Goal: Book appointment/travel/reservation

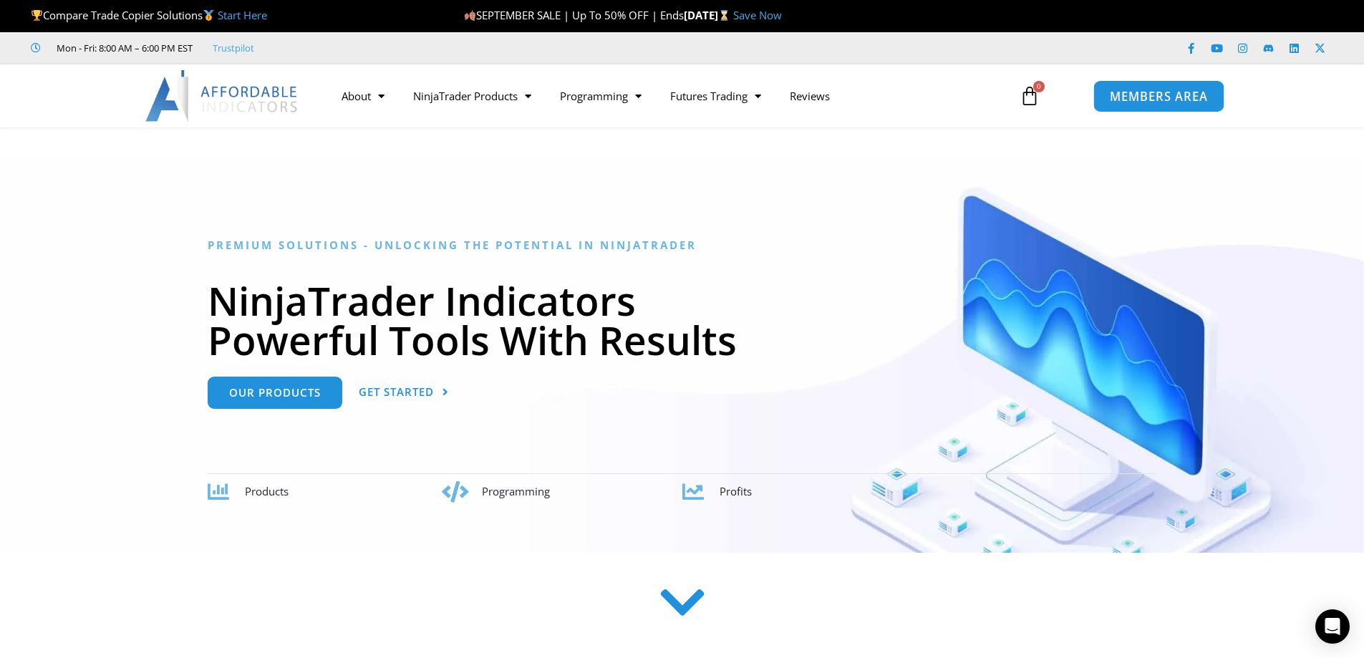
click at [1170, 97] on span "MEMBERS AREA" at bounding box center [1159, 96] width 98 height 12
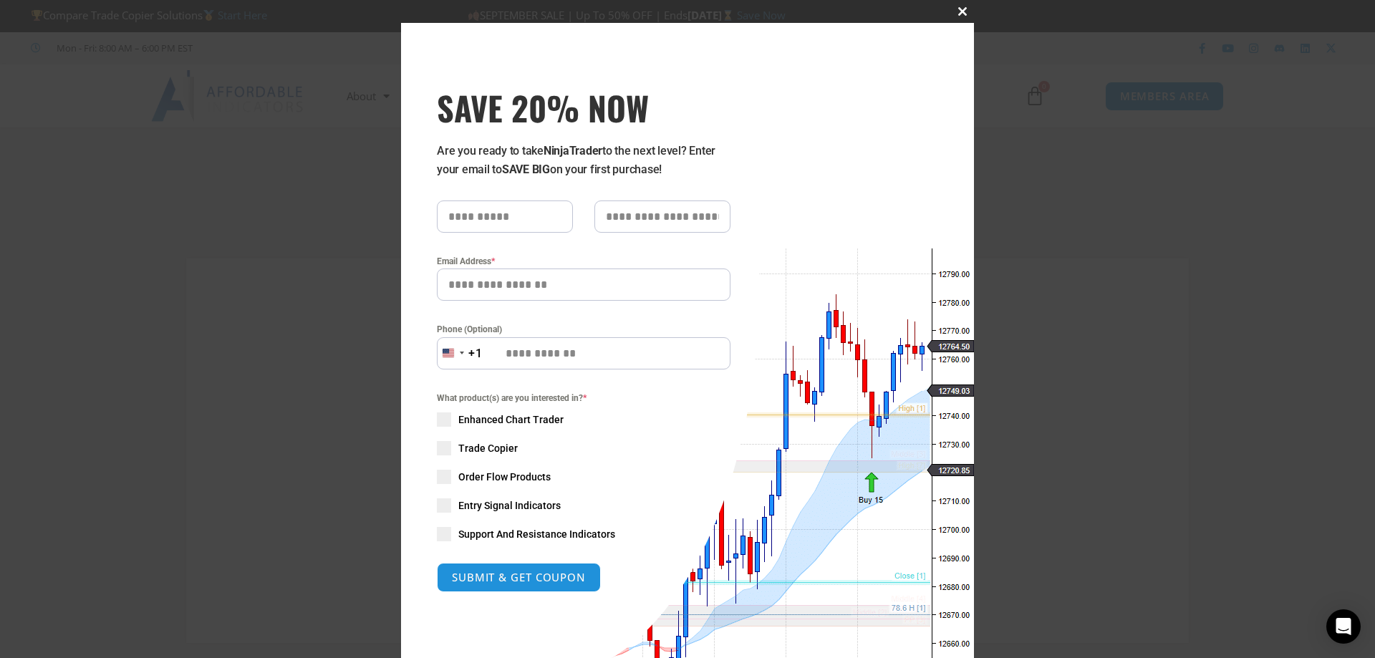
type input "**********"
click at [954, 6] on button "Close this module" at bounding box center [962, 11] width 23 height 23
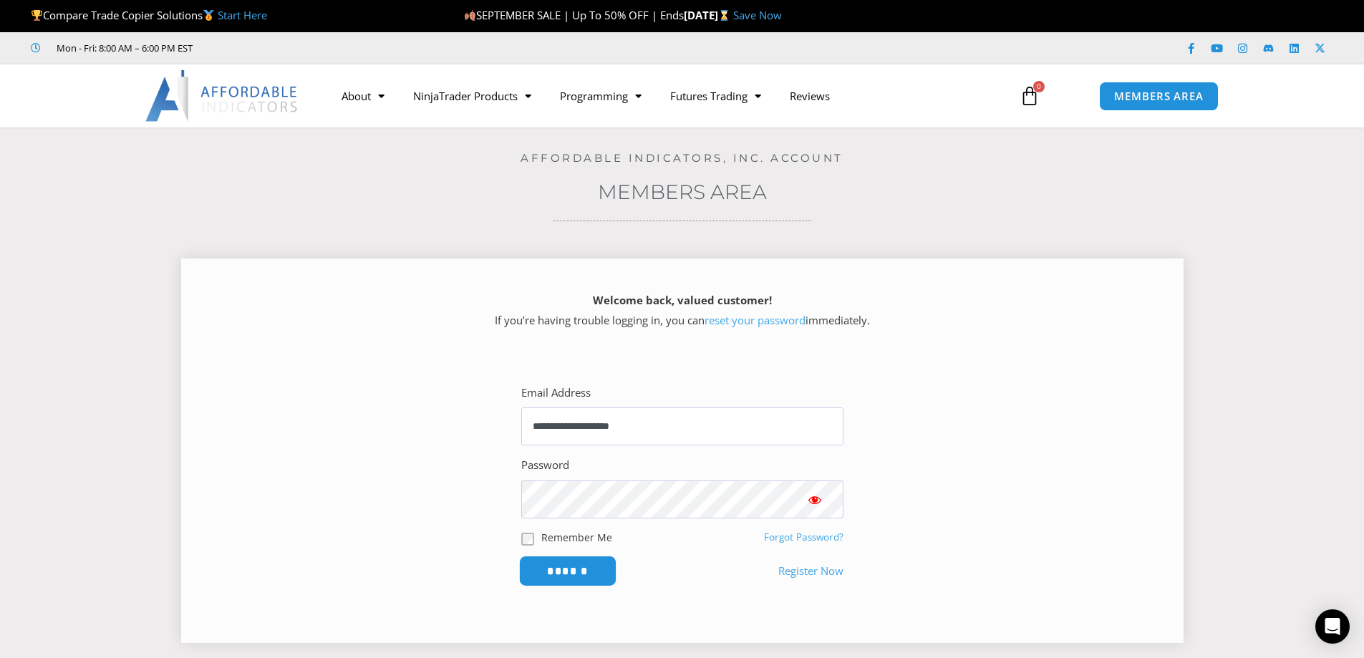
click at [596, 574] on input "******" at bounding box center [567, 571] width 98 height 31
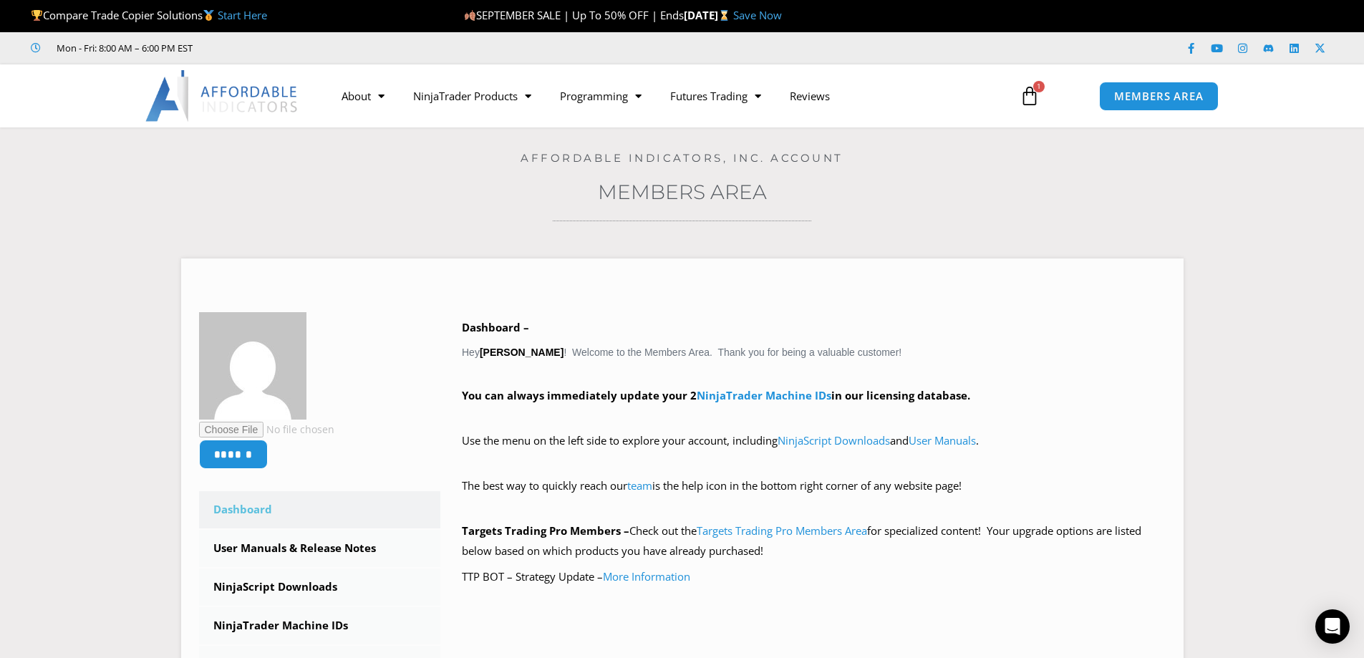
click at [1031, 98] on icon at bounding box center [1029, 96] width 20 height 20
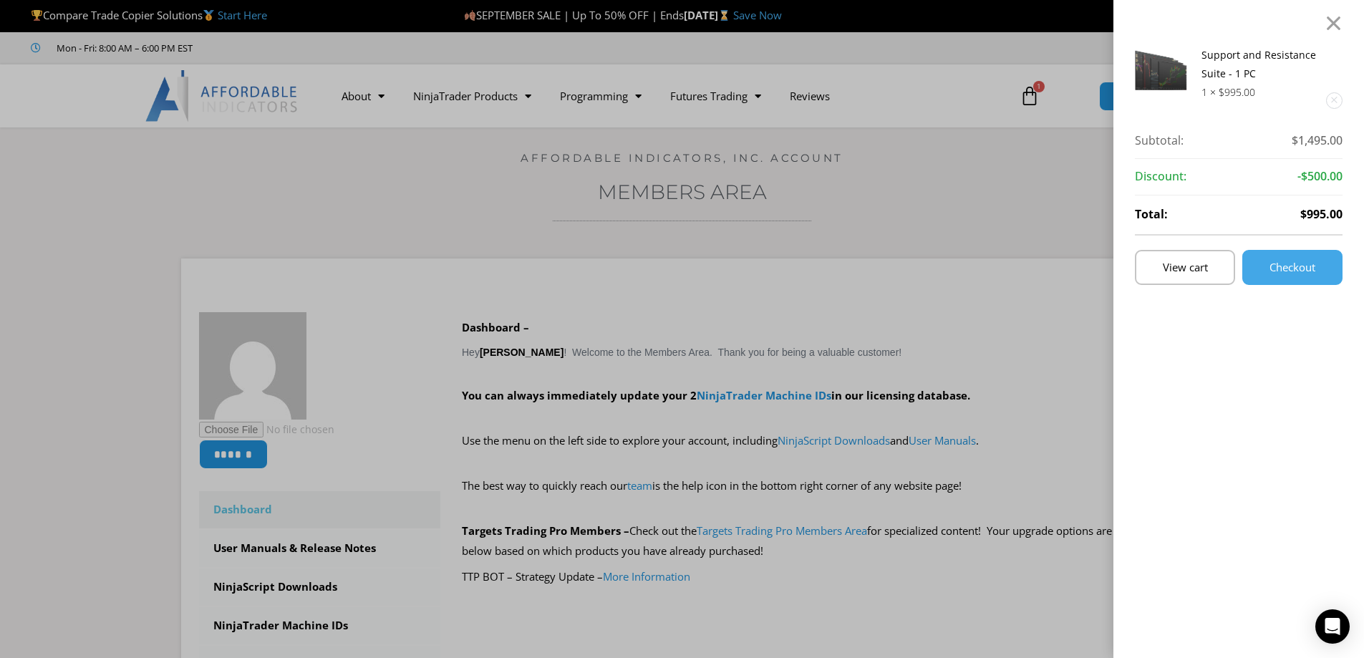
click at [1031, 98] on div "Support and Resistance Suite - 1 PC 1 × $ 995.00 Subtotal: $ 1,495.00 Subtotal:…" at bounding box center [682, 329] width 1364 height 658
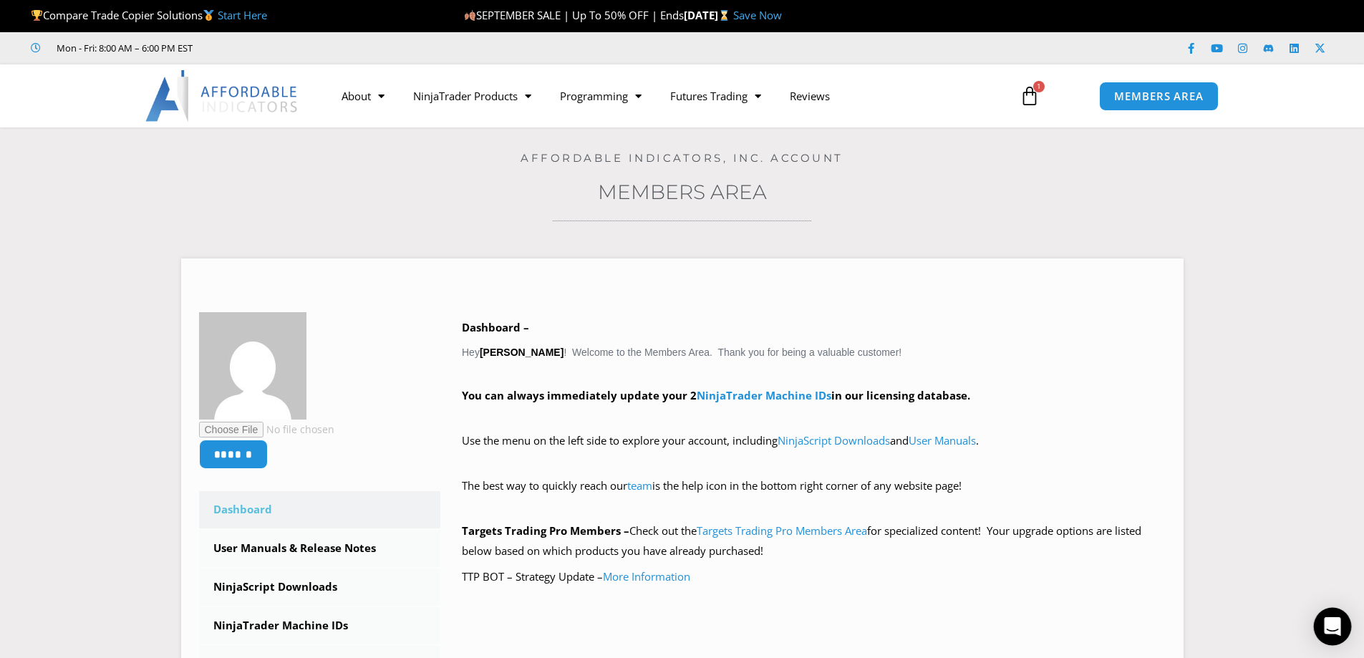
click at [1341, 626] on div "Open Intercom Messenger" at bounding box center [1333, 627] width 38 height 38
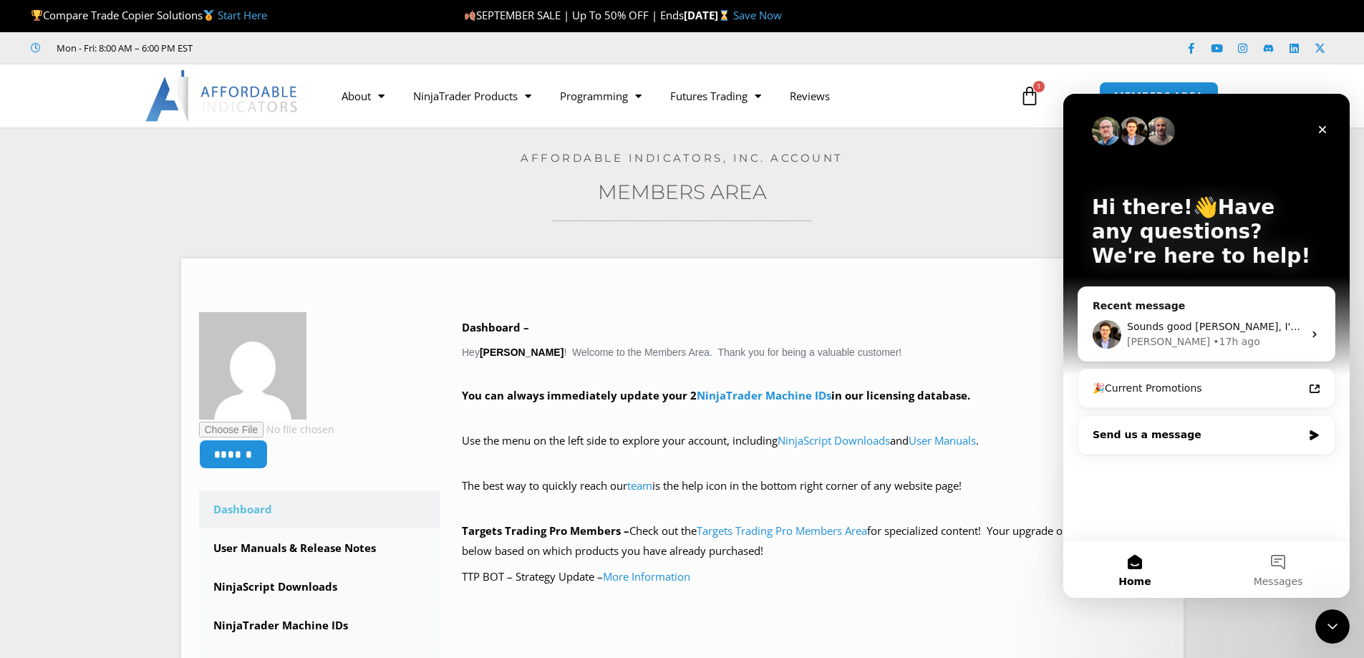
click at [1279, 446] on div "Send us a message" at bounding box center [1206, 435] width 256 height 38
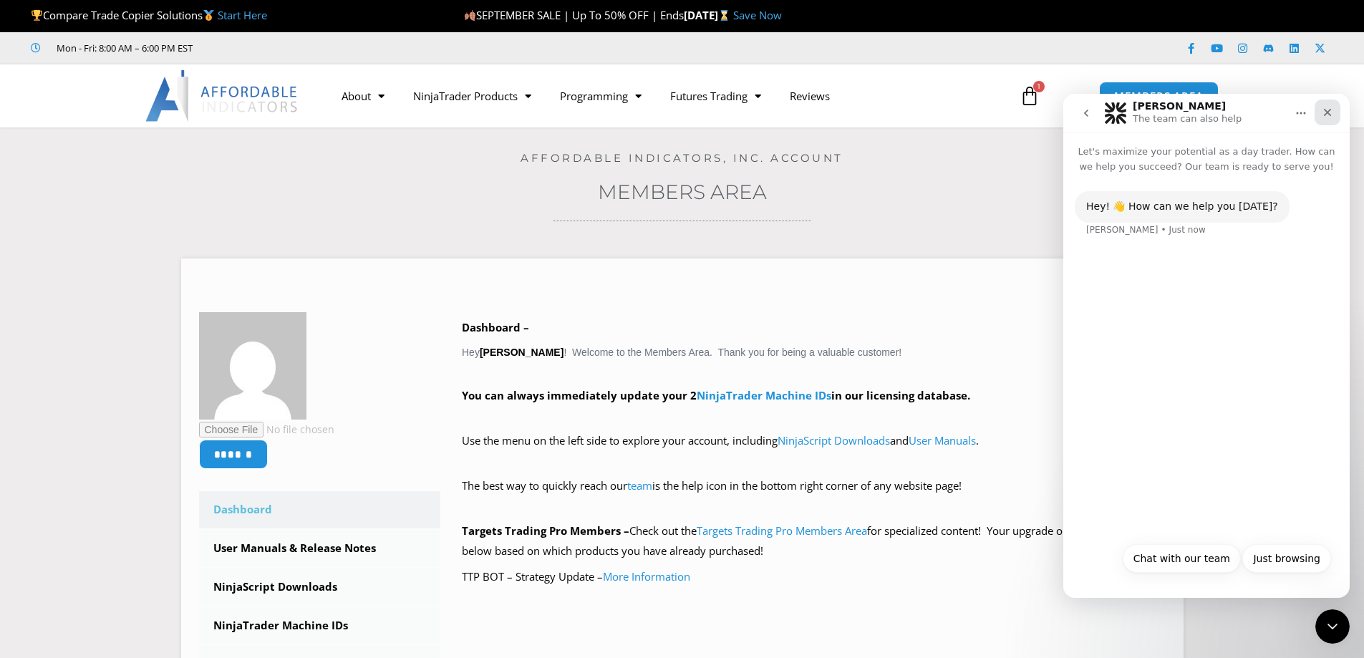
click at [1323, 113] on icon "Close" at bounding box center [1327, 112] width 11 height 11
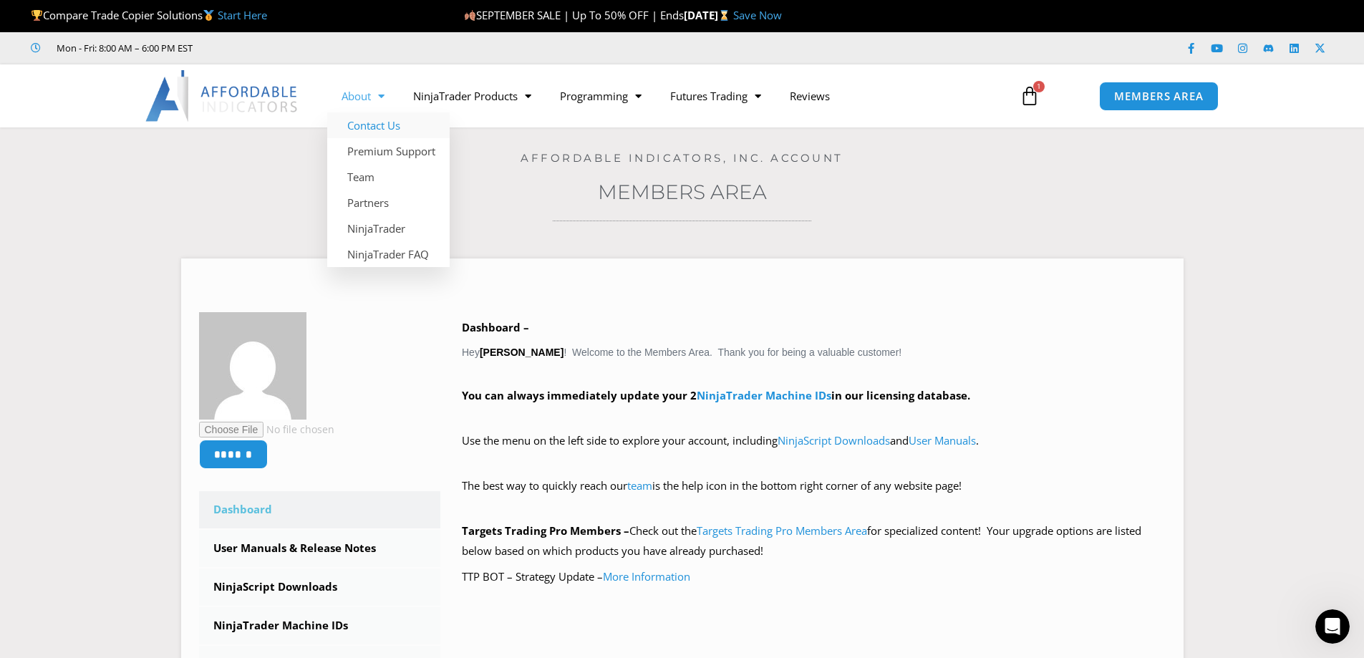
click at [377, 129] on link "Contact Us" at bounding box center [388, 125] width 122 height 26
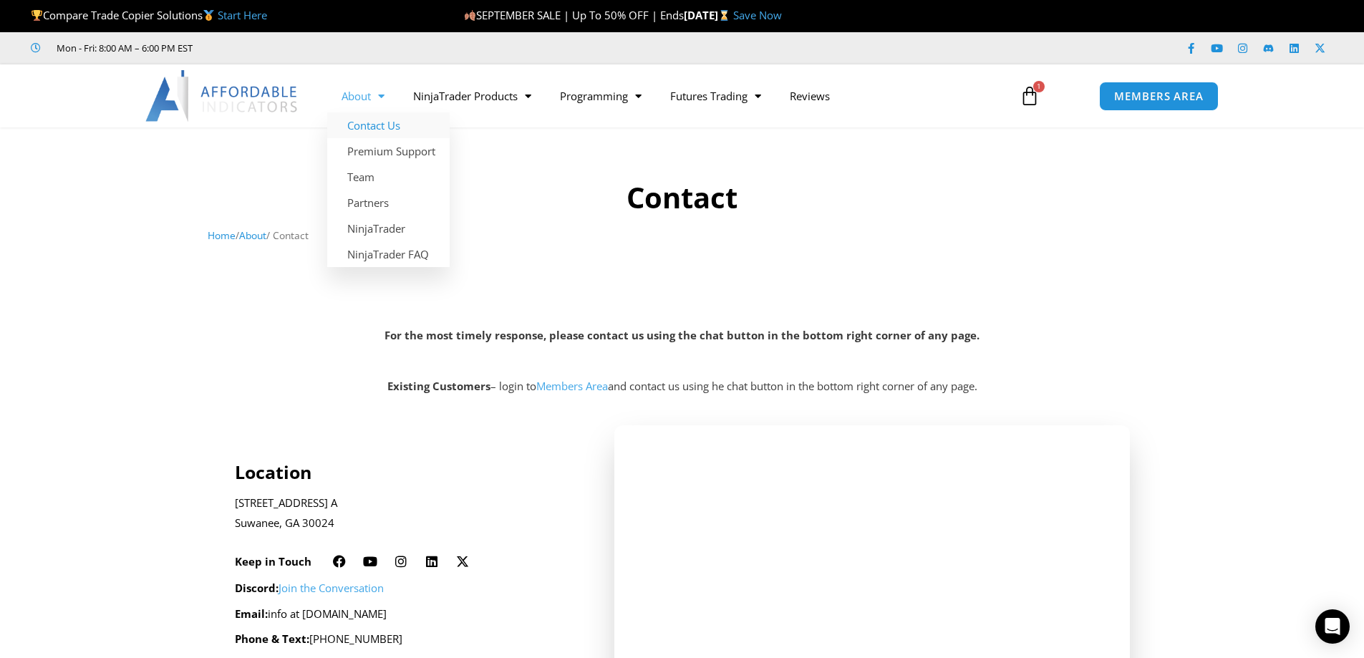
click at [384, 101] on span "Menu" at bounding box center [378, 96] width 14 height 25
click at [382, 97] on span "Menu" at bounding box center [378, 96] width 14 height 25
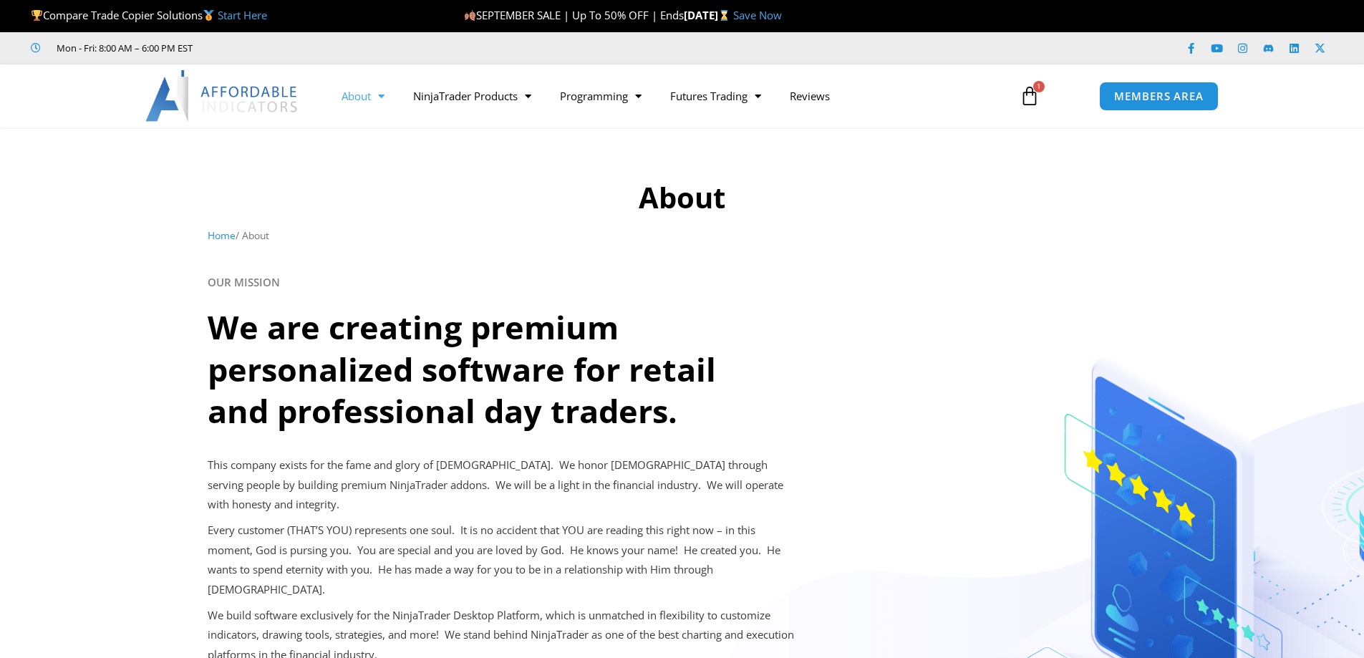
click at [382, 149] on div at bounding box center [682, 195] width 1364 height 120
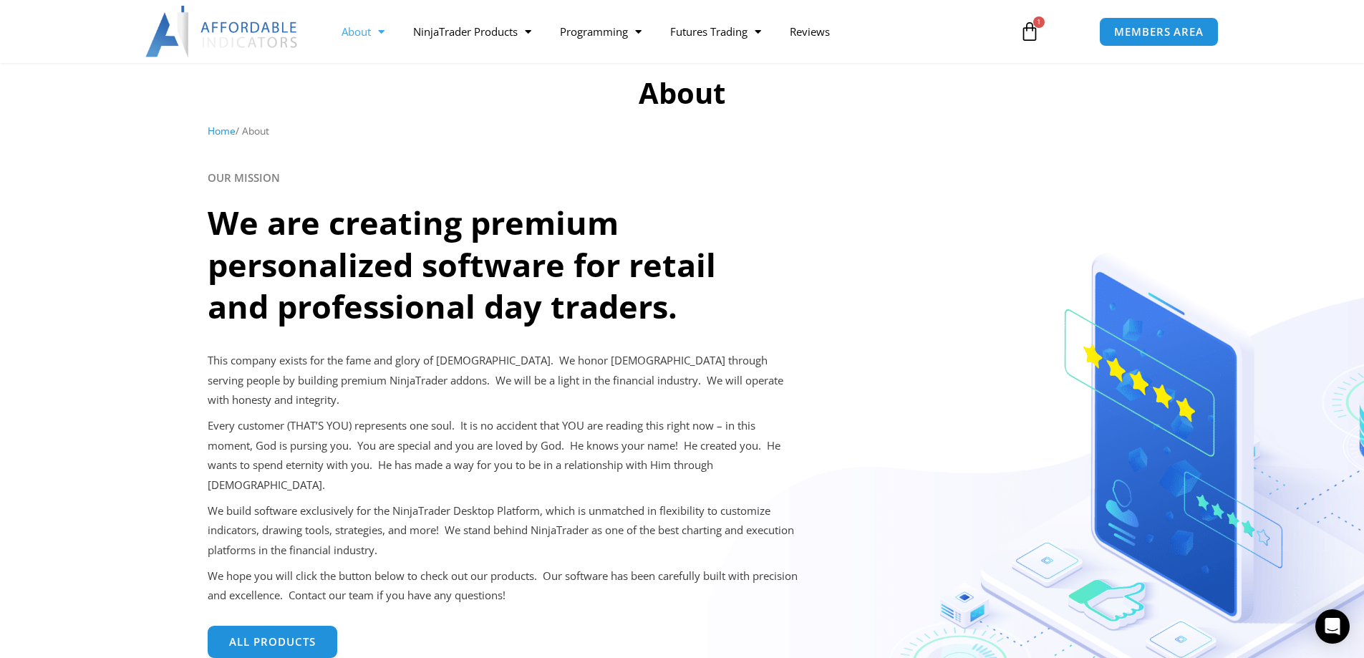
scroll to position [30, 0]
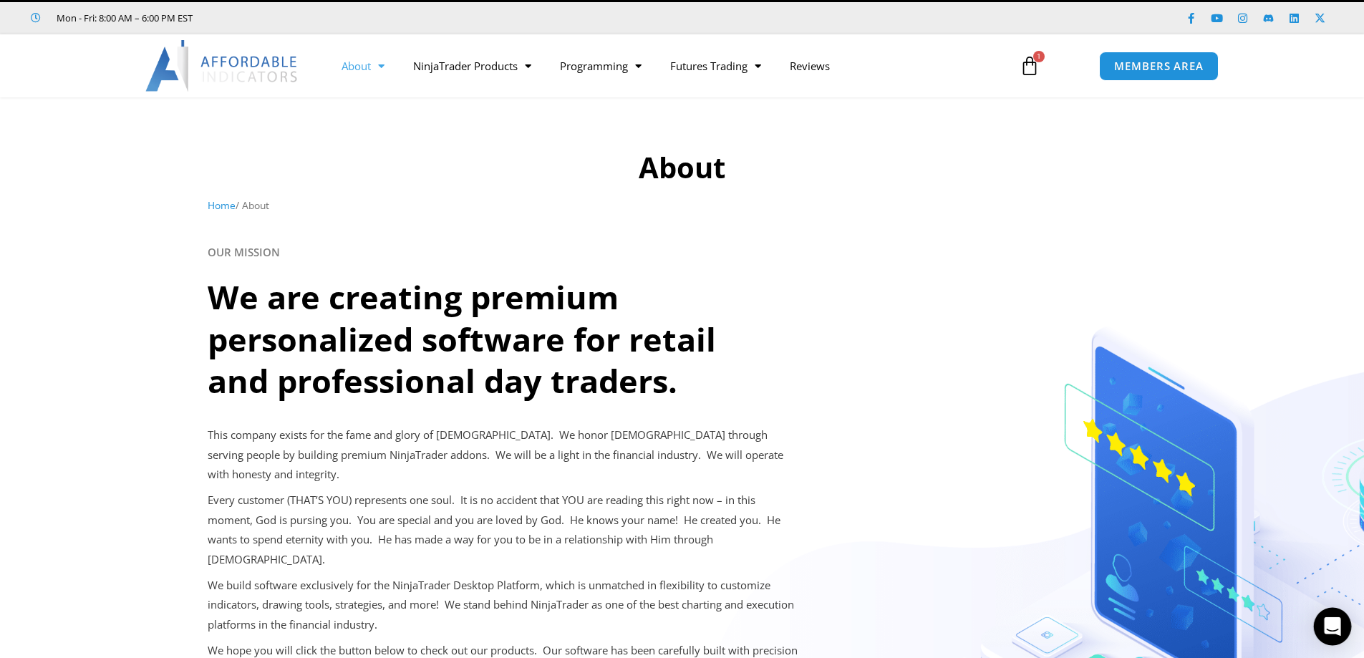
click at [1334, 618] on div "Open Intercom Messenger" at bounding box center [1333, 627] width 38 height 38
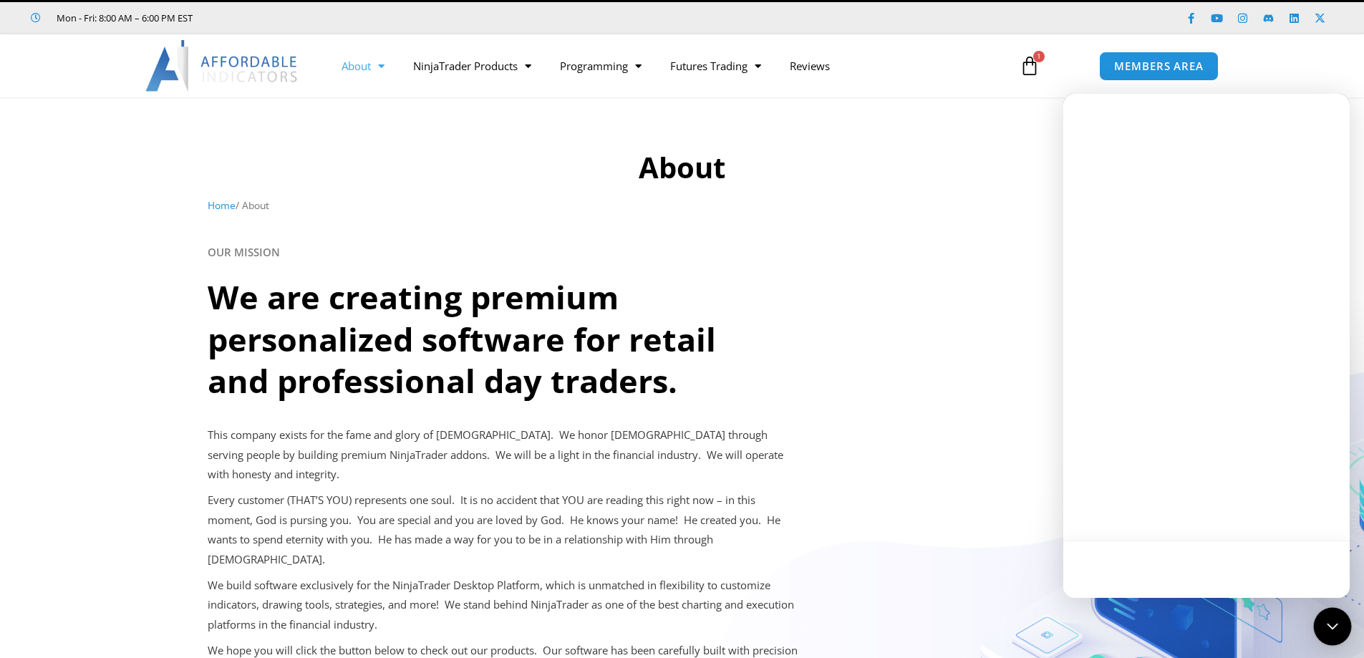
scroll to position [0, 0]
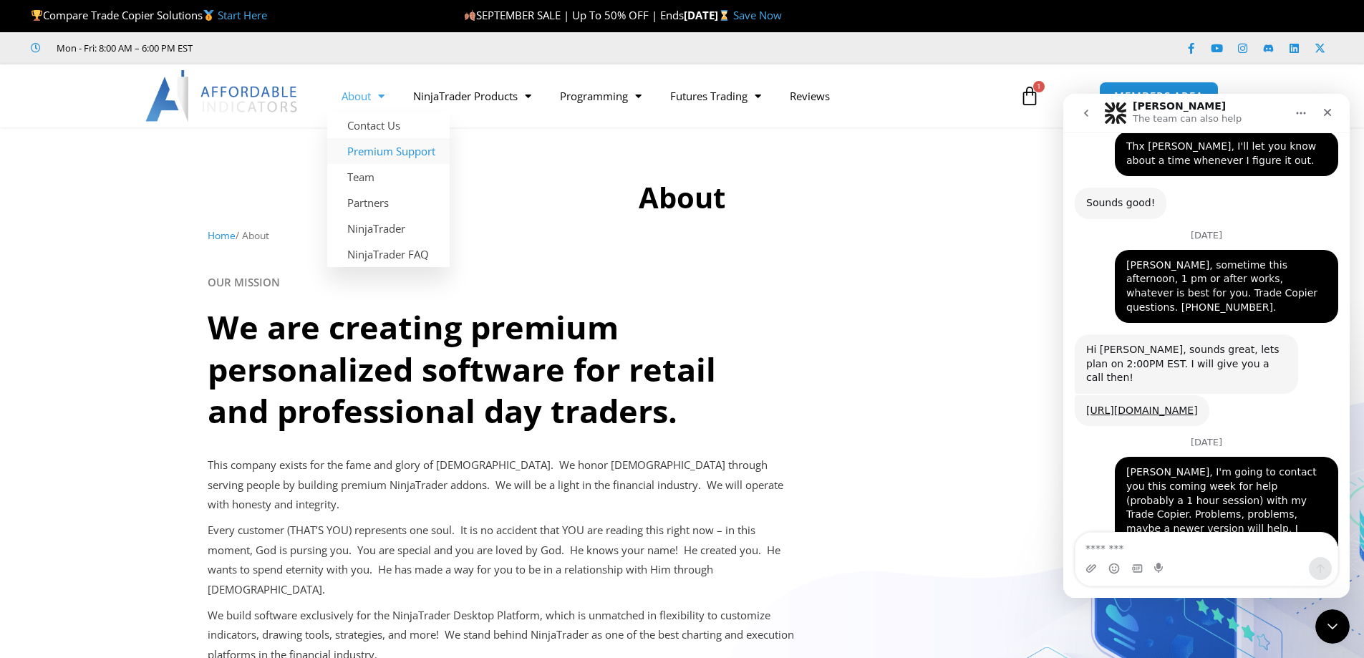
click at [387, 148] on link "Premium Support" at bounding box center [388, 151] width 122 height 26
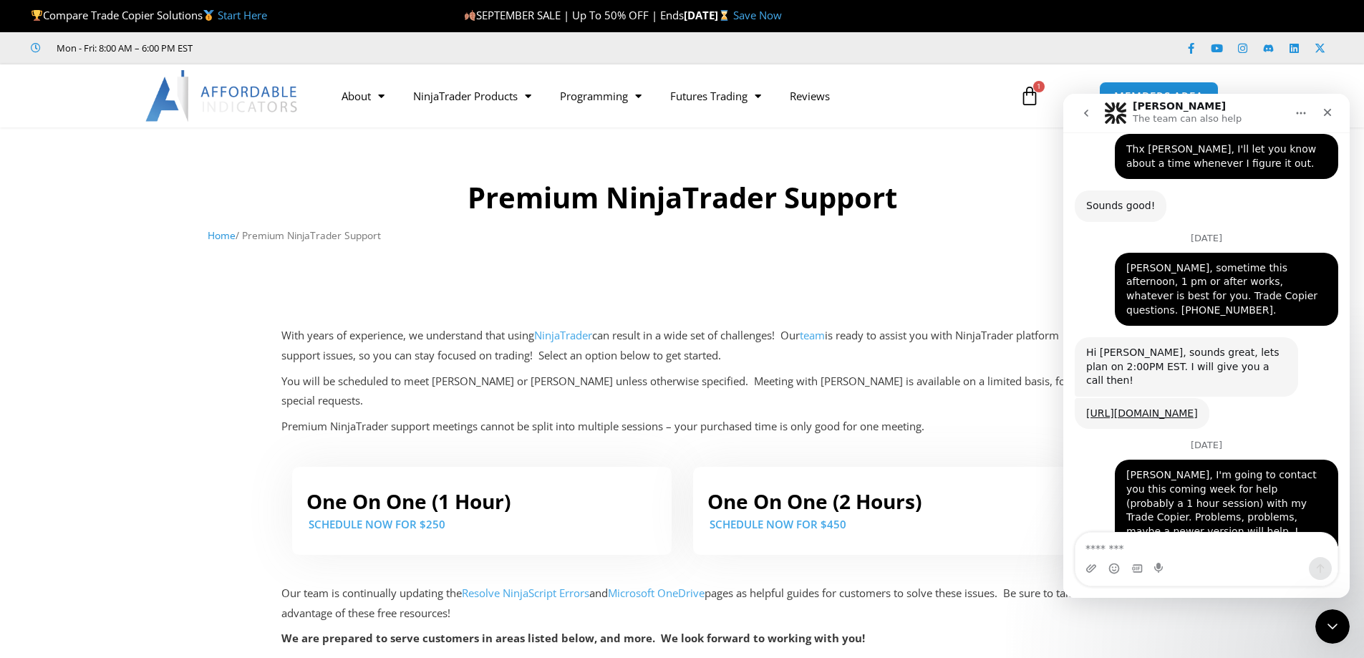
scroll to position [2508, 0]
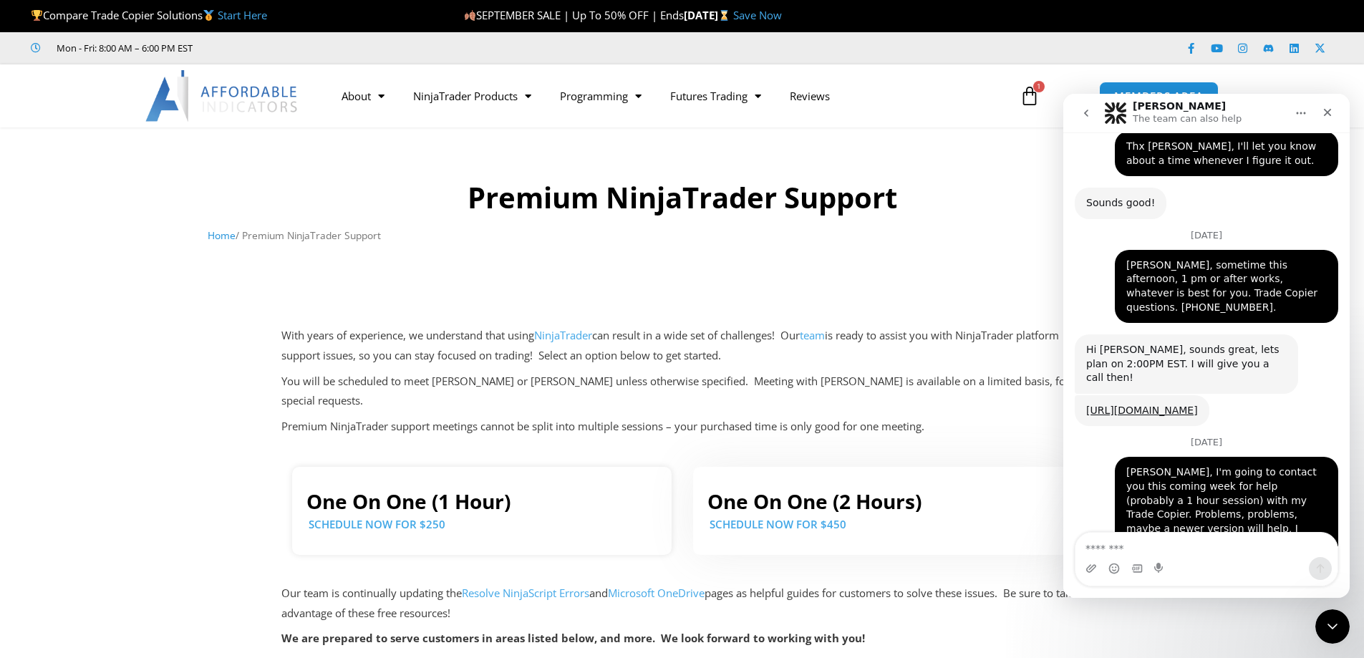
click at [399, 517] on link "SCHEDULE NOW FOR $250" at bounding box center [377, 524] width 137 height 14
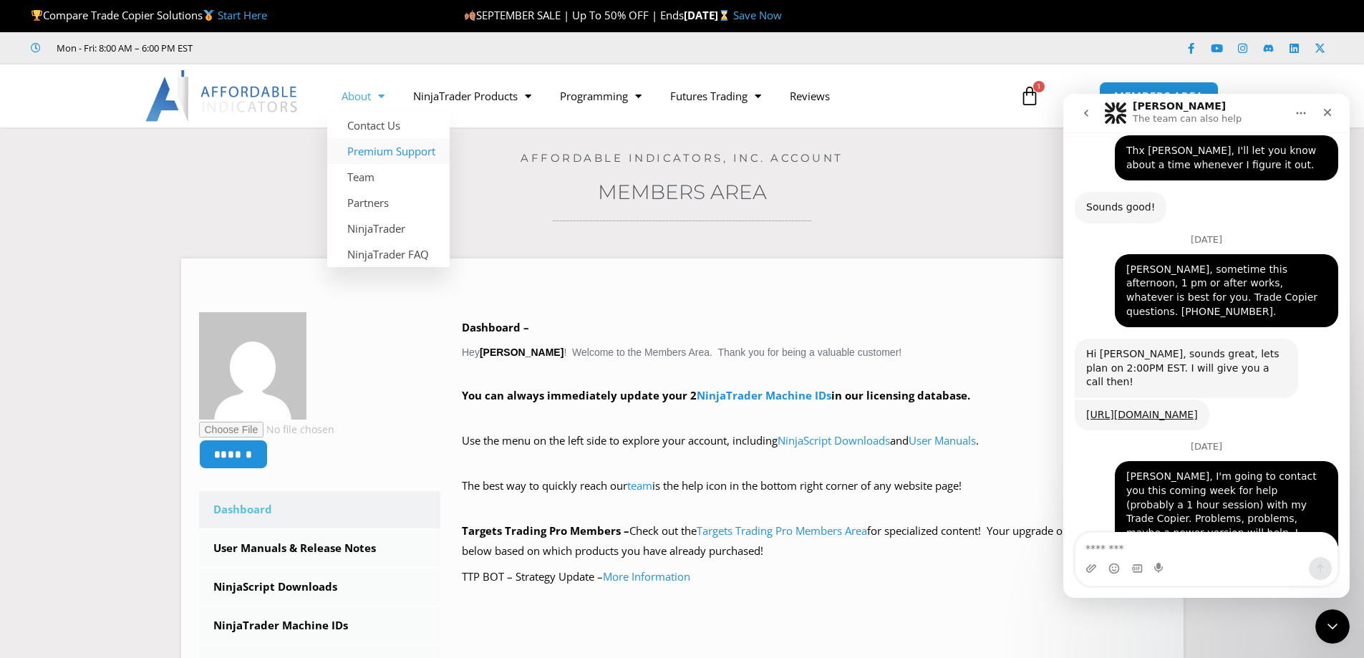
scroll to position [2508, 0]
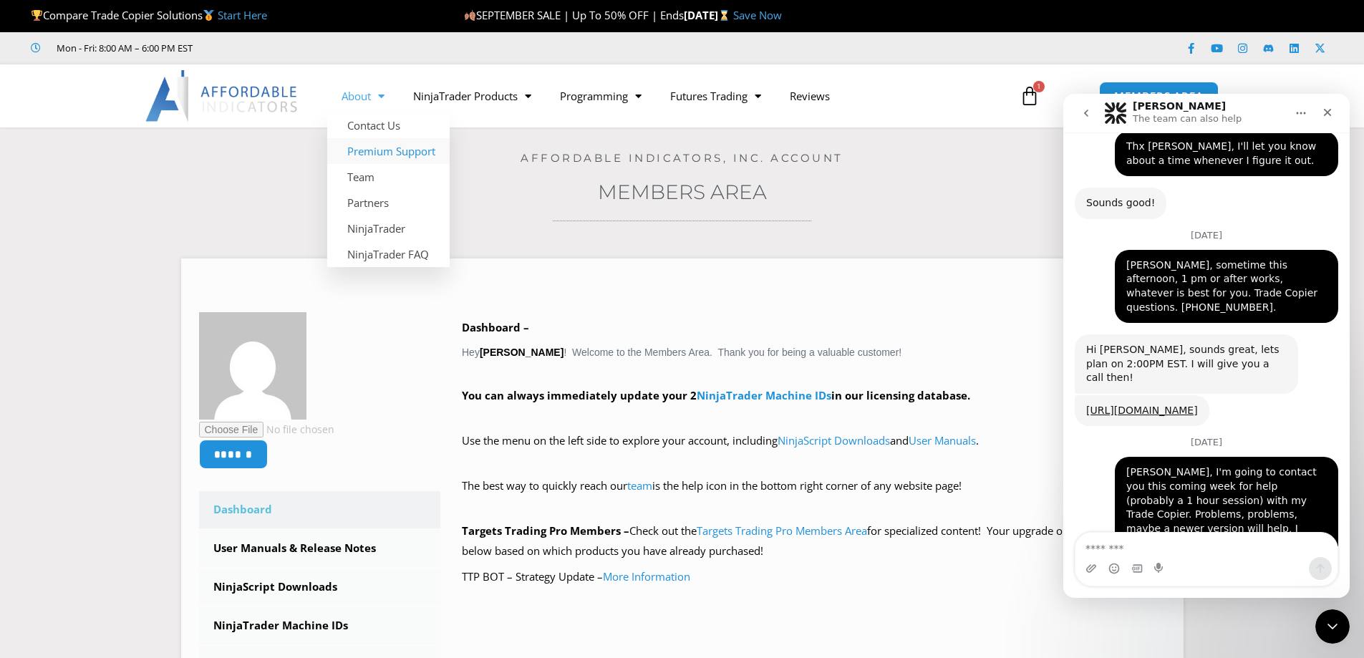
click at [373, 150] on link "Premium Support" at bounding box center [388, 151] width 122 height 26
